Goal: Information Seeking & Learning: Check status

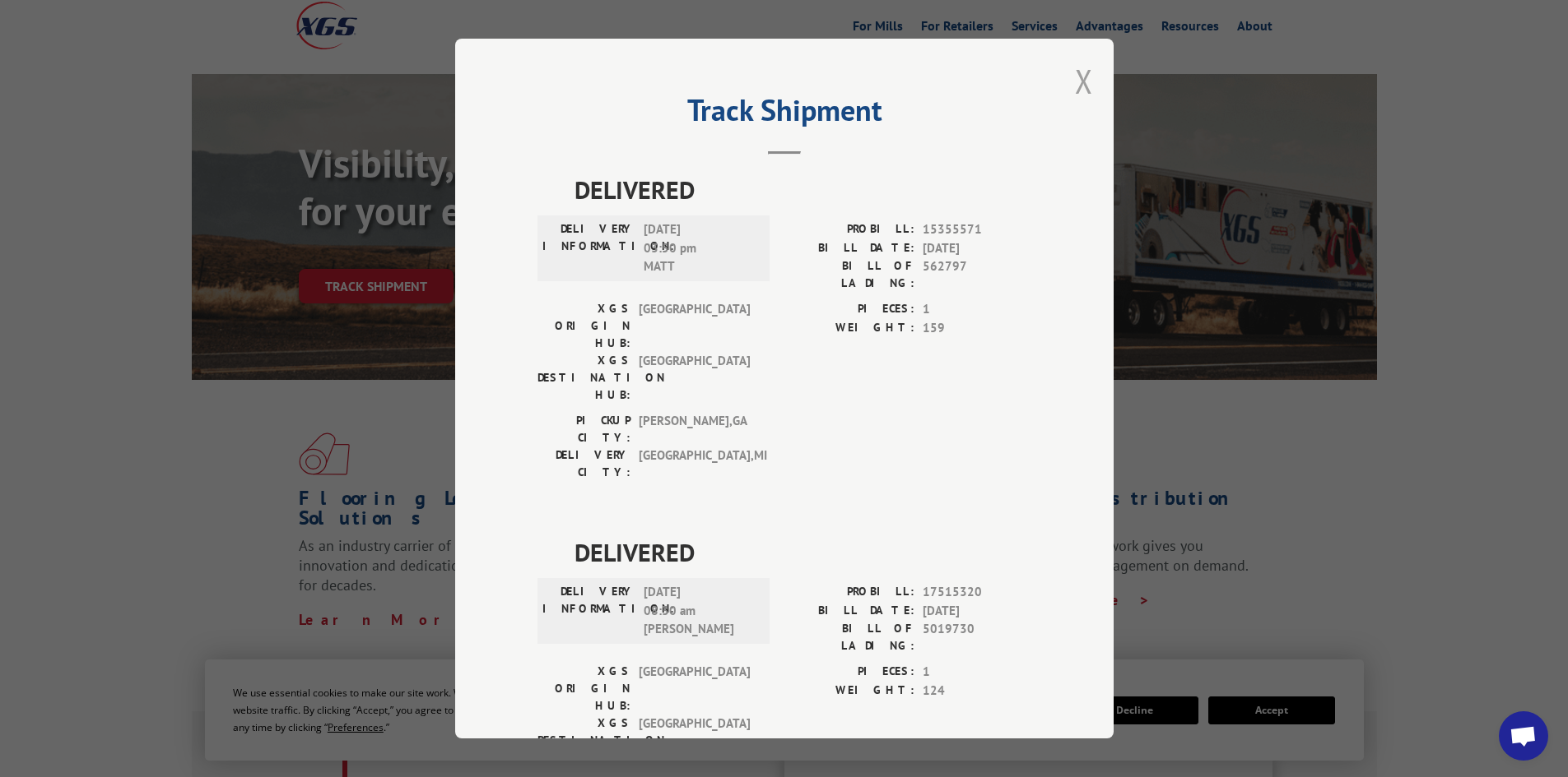
click at [1085, 77] on button "Close modal" at bounding box center [1083, 80] width 19 height 43
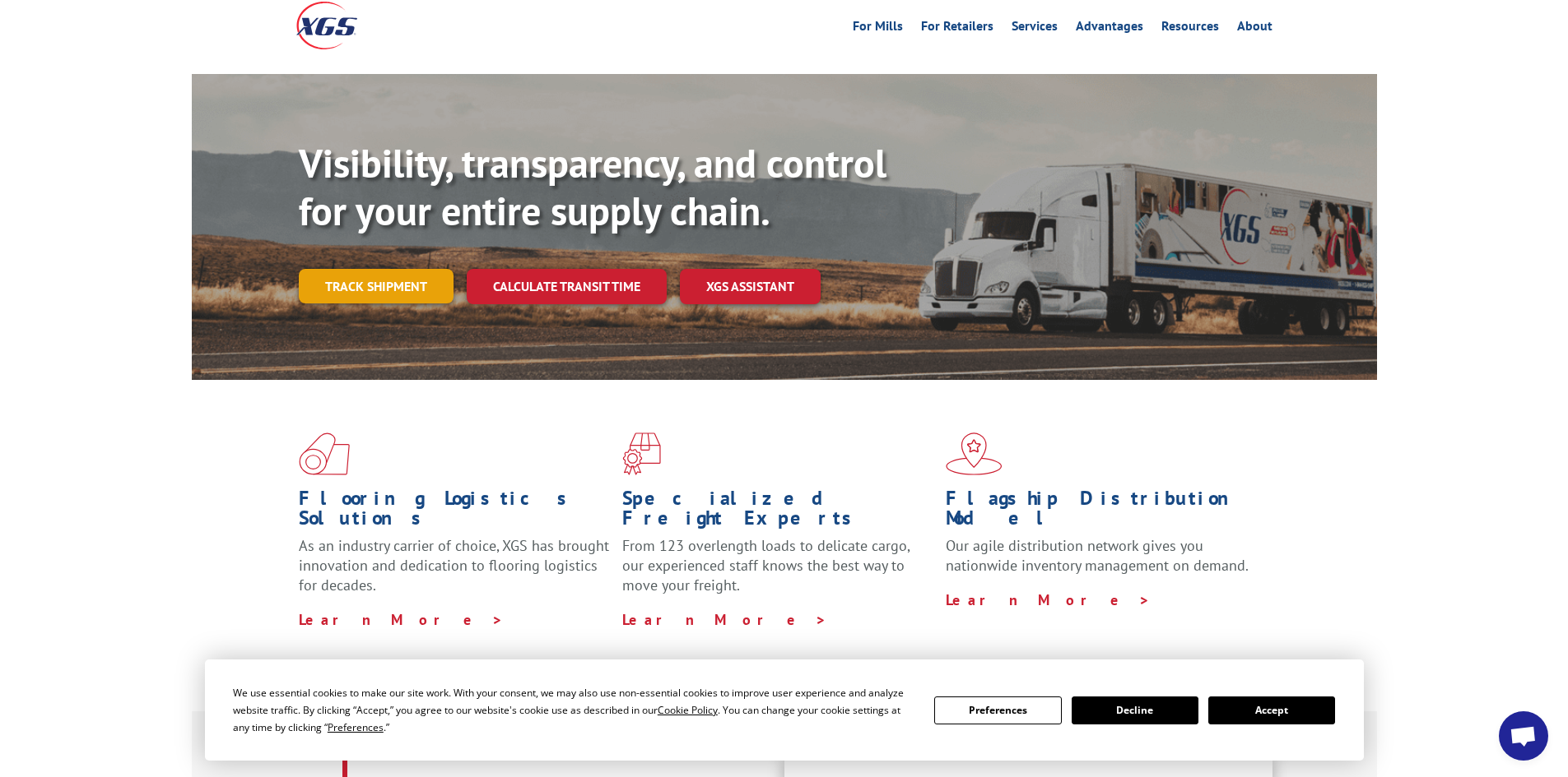
click at [403, 269] on link "Track shipment" at bounding box center [376, 285] width 155 height 34
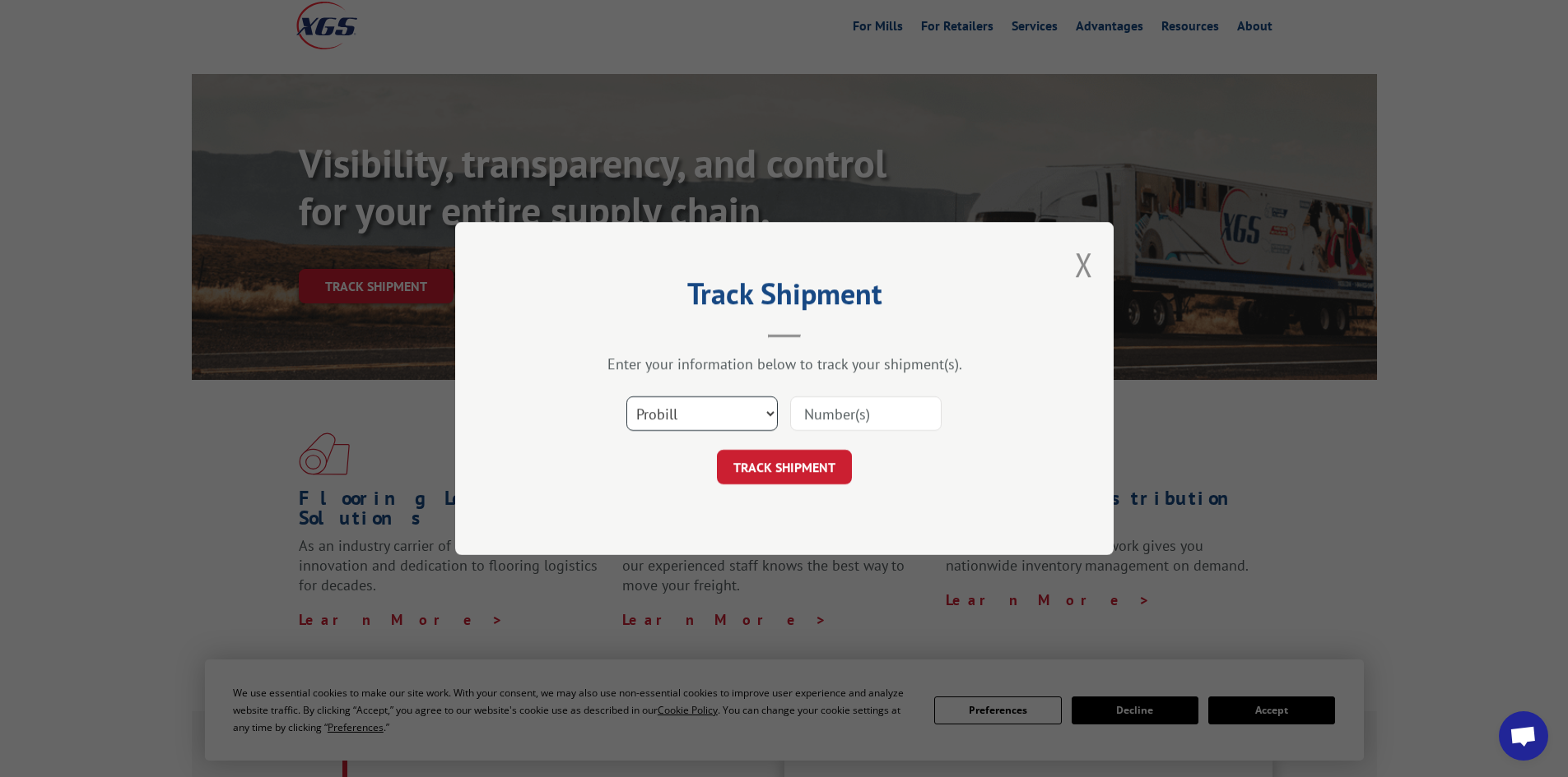
click at [696, 411] on select "Select category... Probill BOL PO" at bounding box center [702, 413] width 152 height 34
select select "bol"
click at [627, 396] on select "Select category... Probill BOL PO" at bounding box center [702, 413] width 152 height 34
click at [849, 403] on input at bounding box center [866, 413] width 152 height 34
type input "5019730"
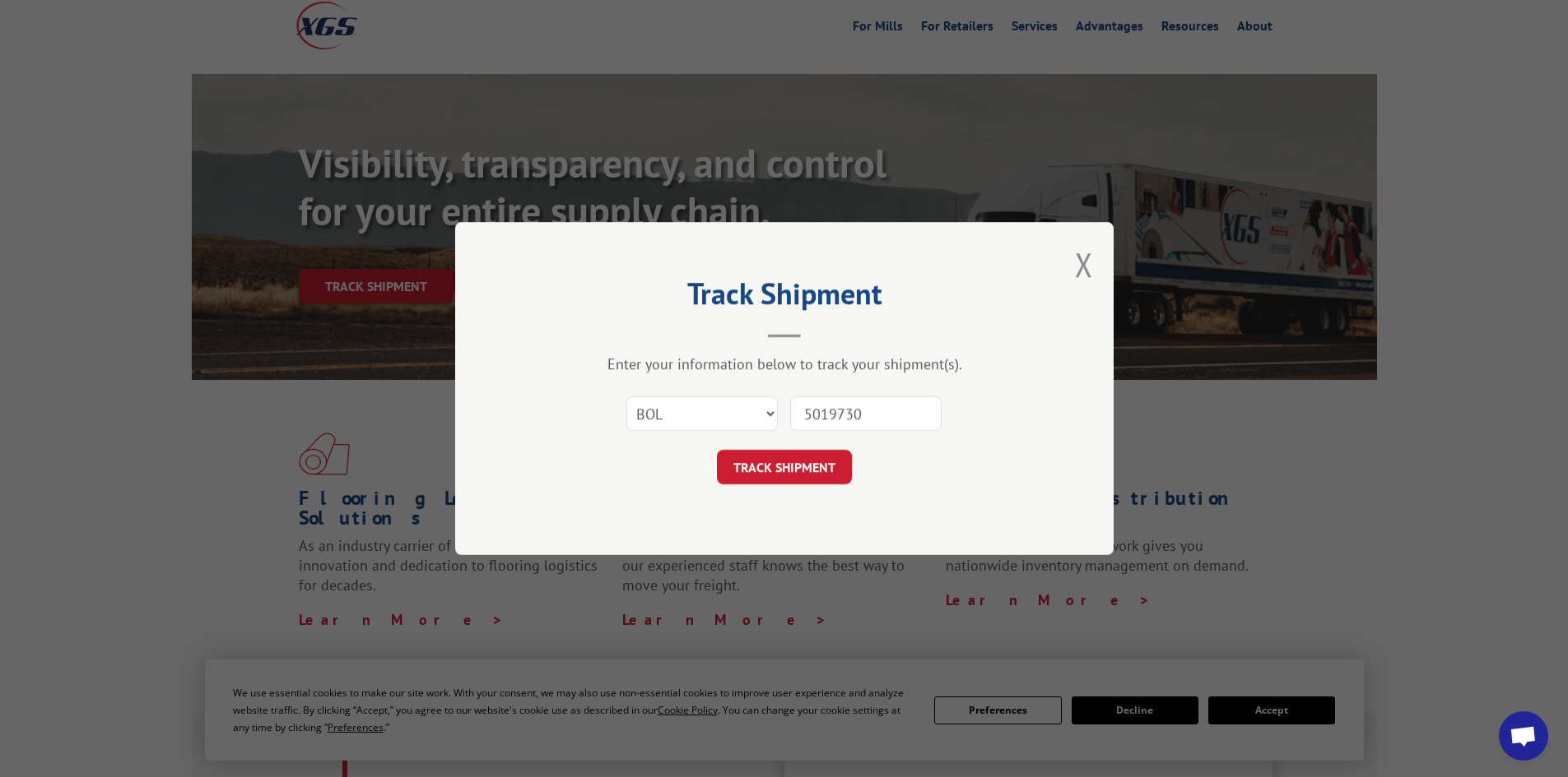
click button "TRACK SHIPMENT" at bounding box center [784, 467] width 135 height 34
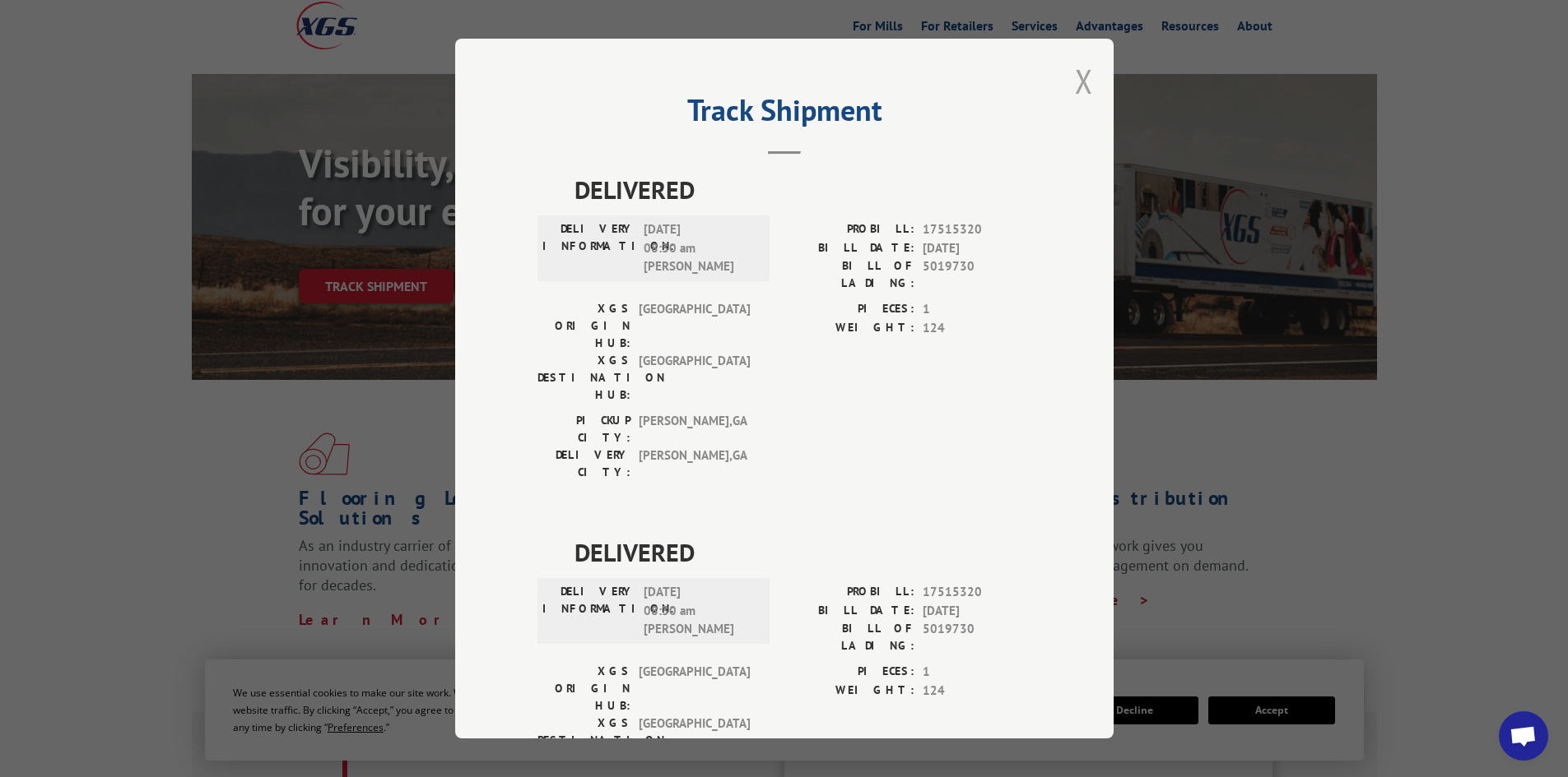
click at [1076, 73] on button "Close modal" at bounding box center [1083, 80] width 19 height 43
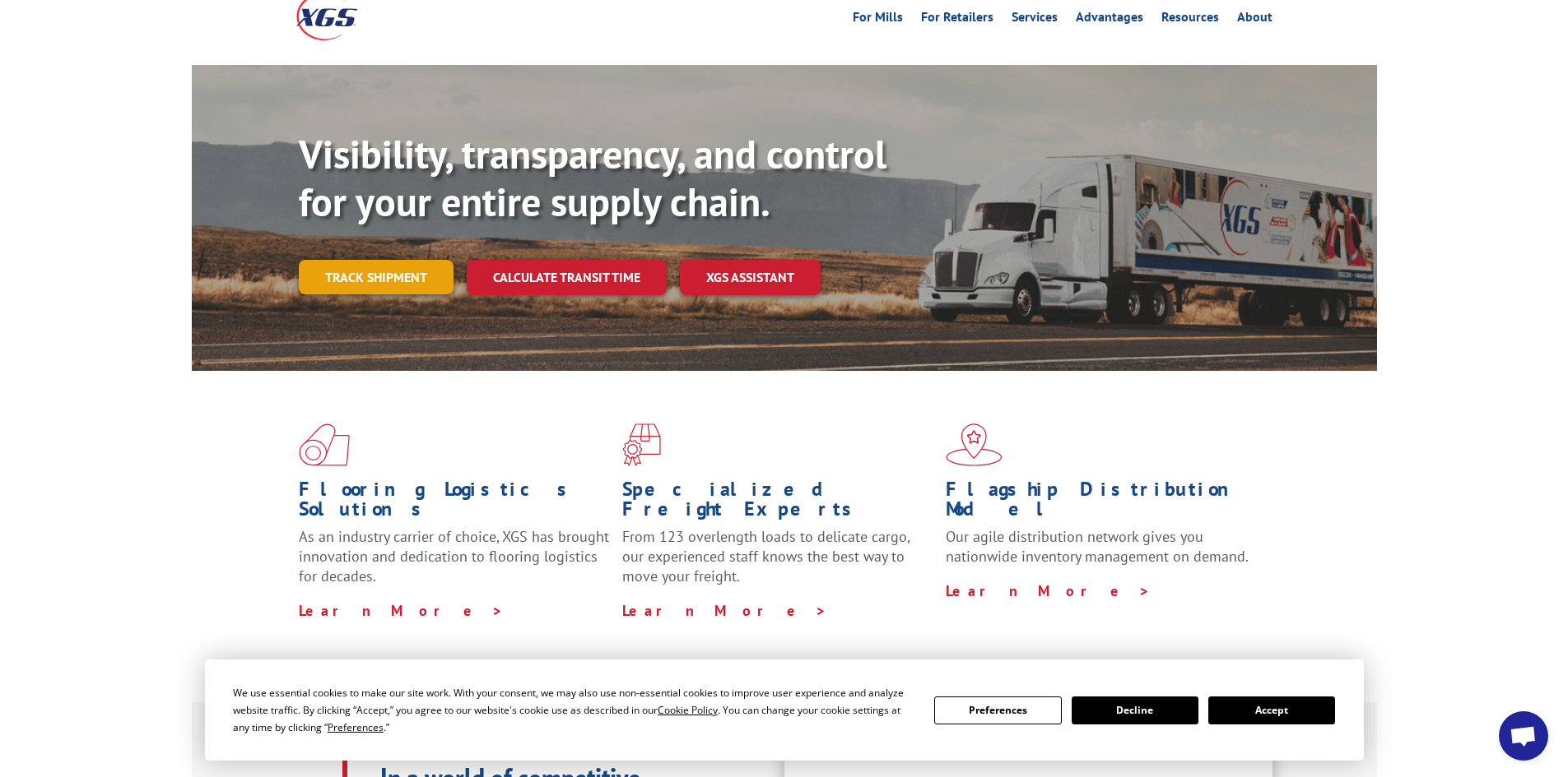
scroll to position [82, 0]
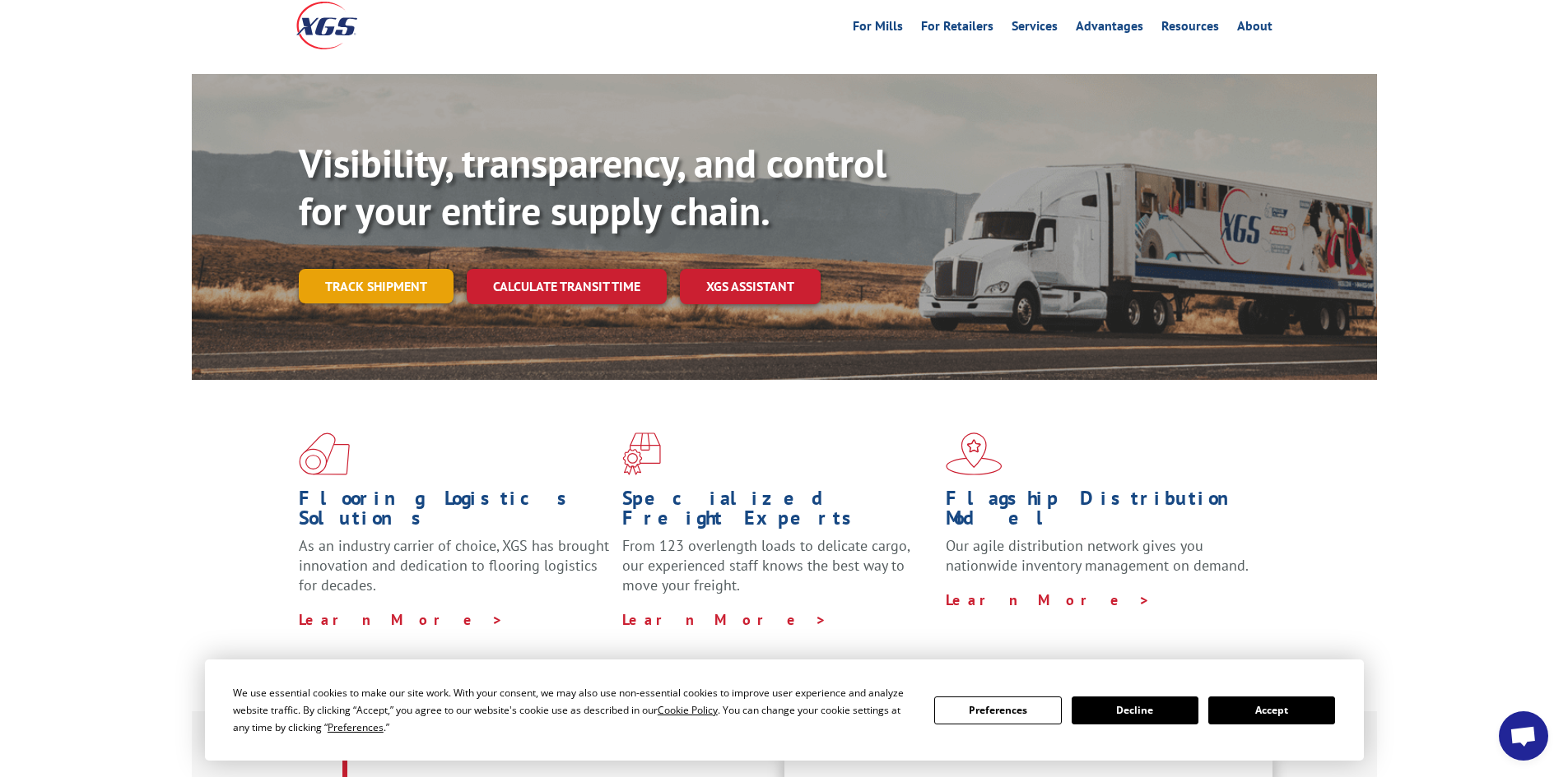
click at [365, 269] on link "Track shipment" at bounding box center [376, 285] width 155 height 34
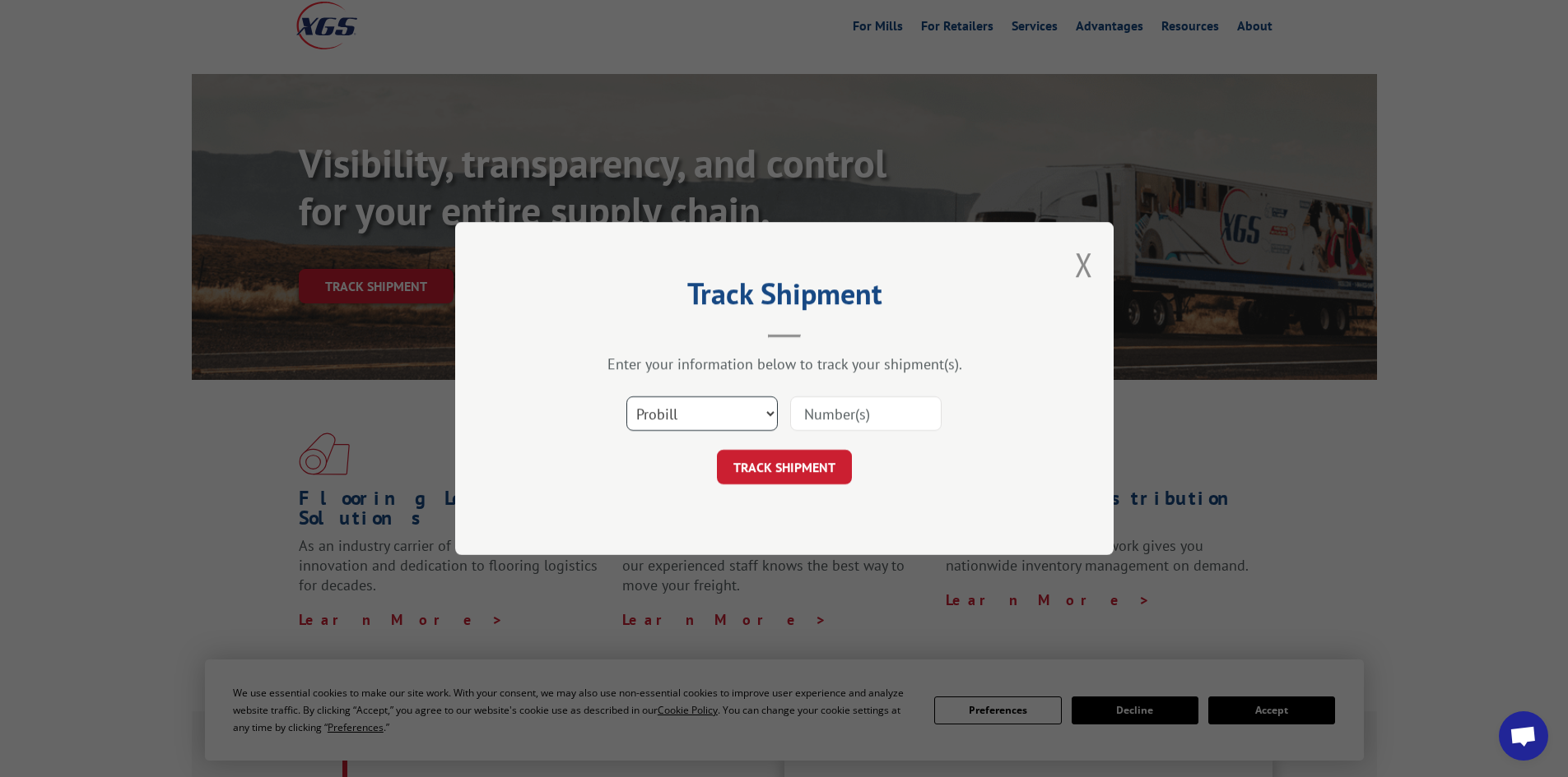
click at [740, 417] on select "Select category... Probill BOL PO" at bounding box center [702, 413] width 152 height 34
select select "po"
click at [627, 396] on select "Select category... Probill BOL PO" at bounding box center [702, 413] width 152 height 34
